Goal: Find specific page/section: Find specific page/section

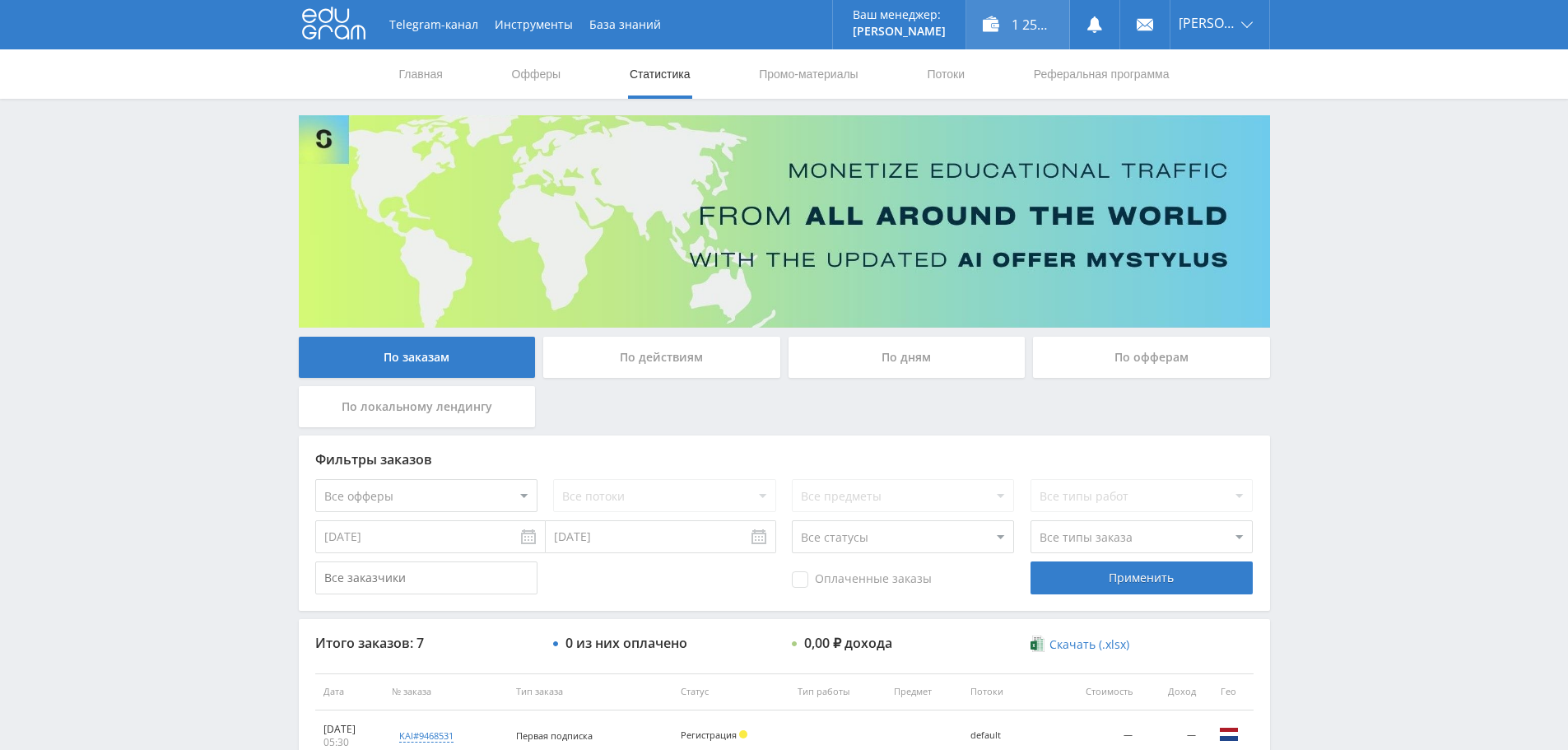
click at [1010, 22] on div "1 257,00 ₽" at bounding box center [1018, 24] width 103 height 49
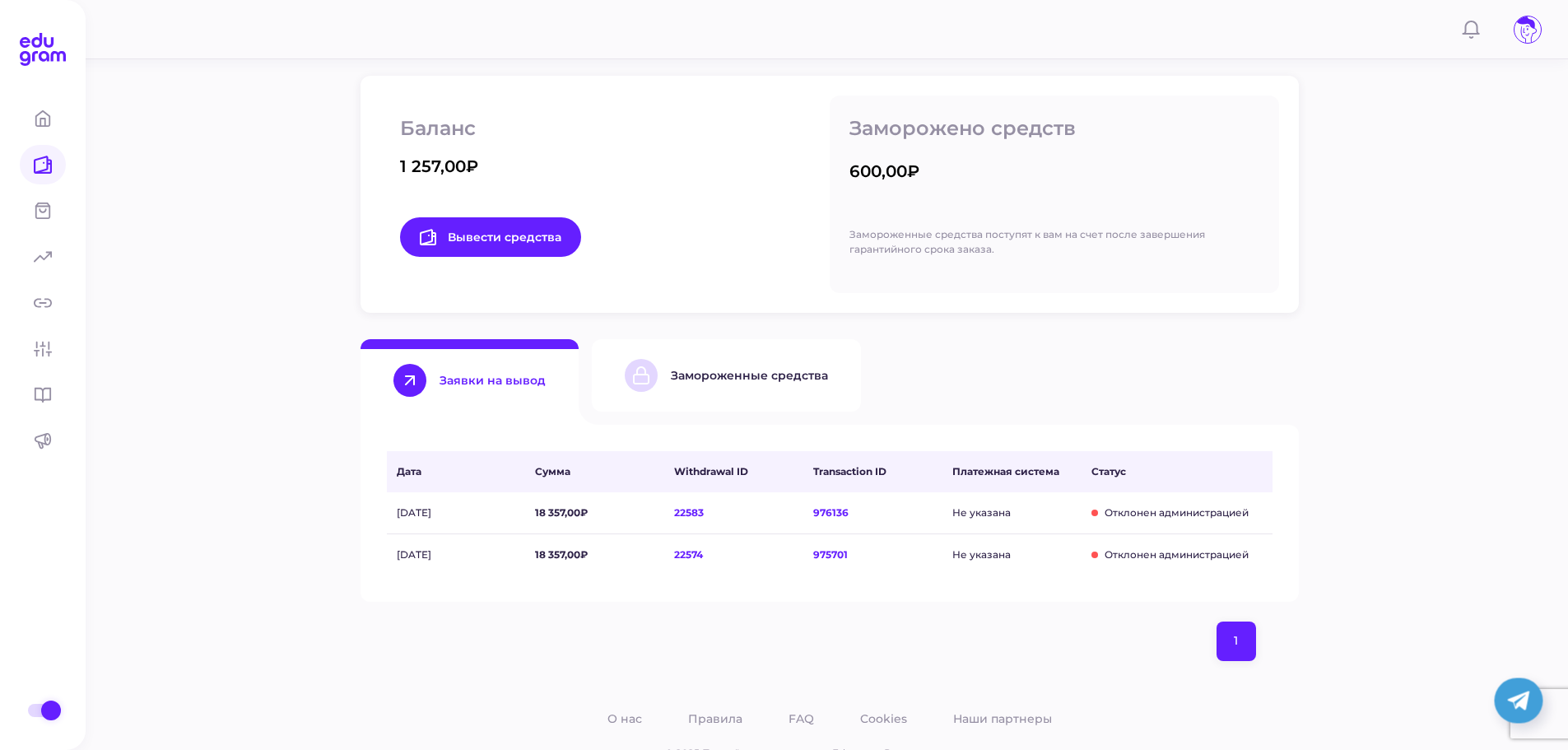
scroll to position [247, 0]
click at [716, 373] on div "Замороженные средства" at bounding box center [749, 374] width 157 height 15
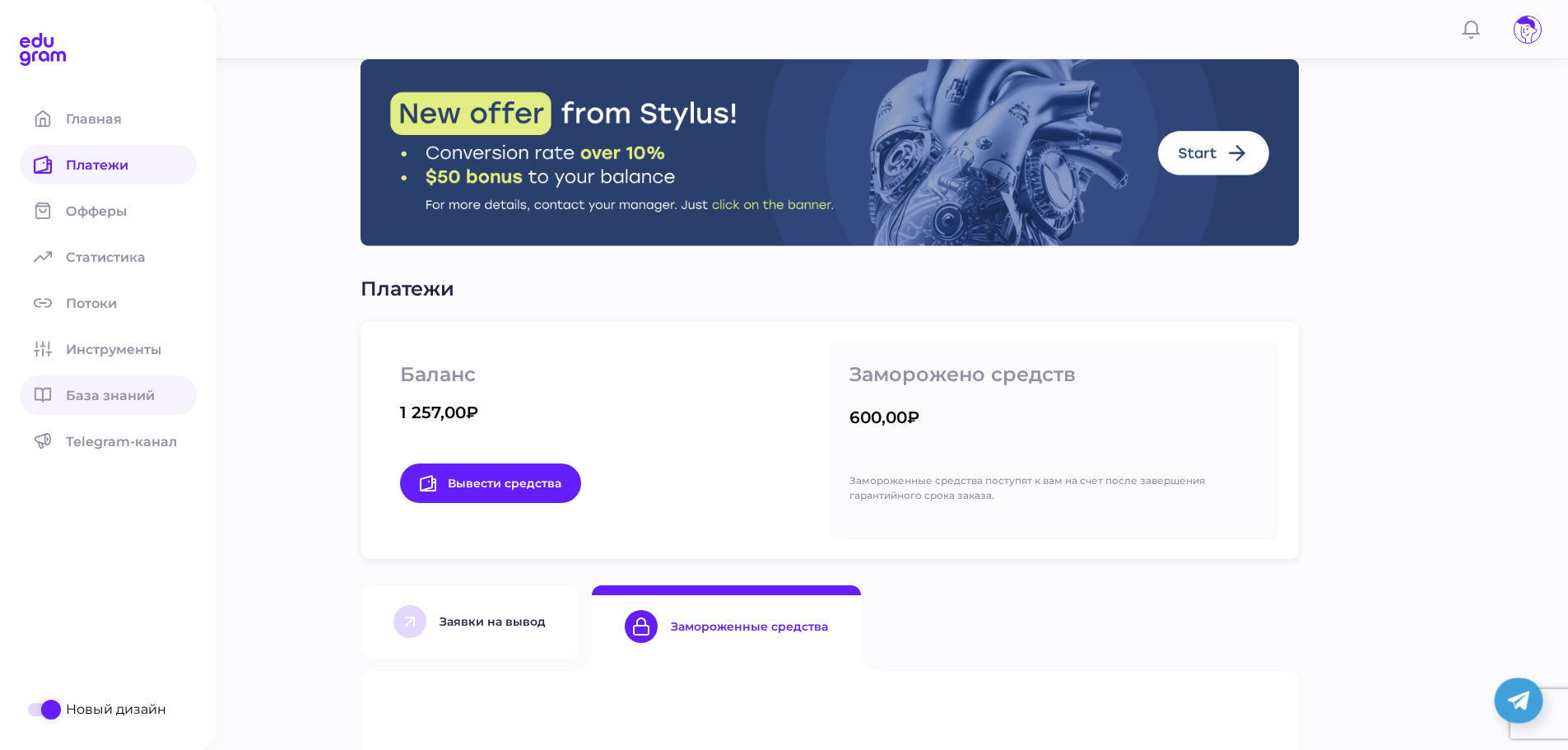
click at [90, 397] on span "База знаний" at bounding box center [120, 396] width 108 height 15
